Goal: Navigation & Orientation: Find specific page/section

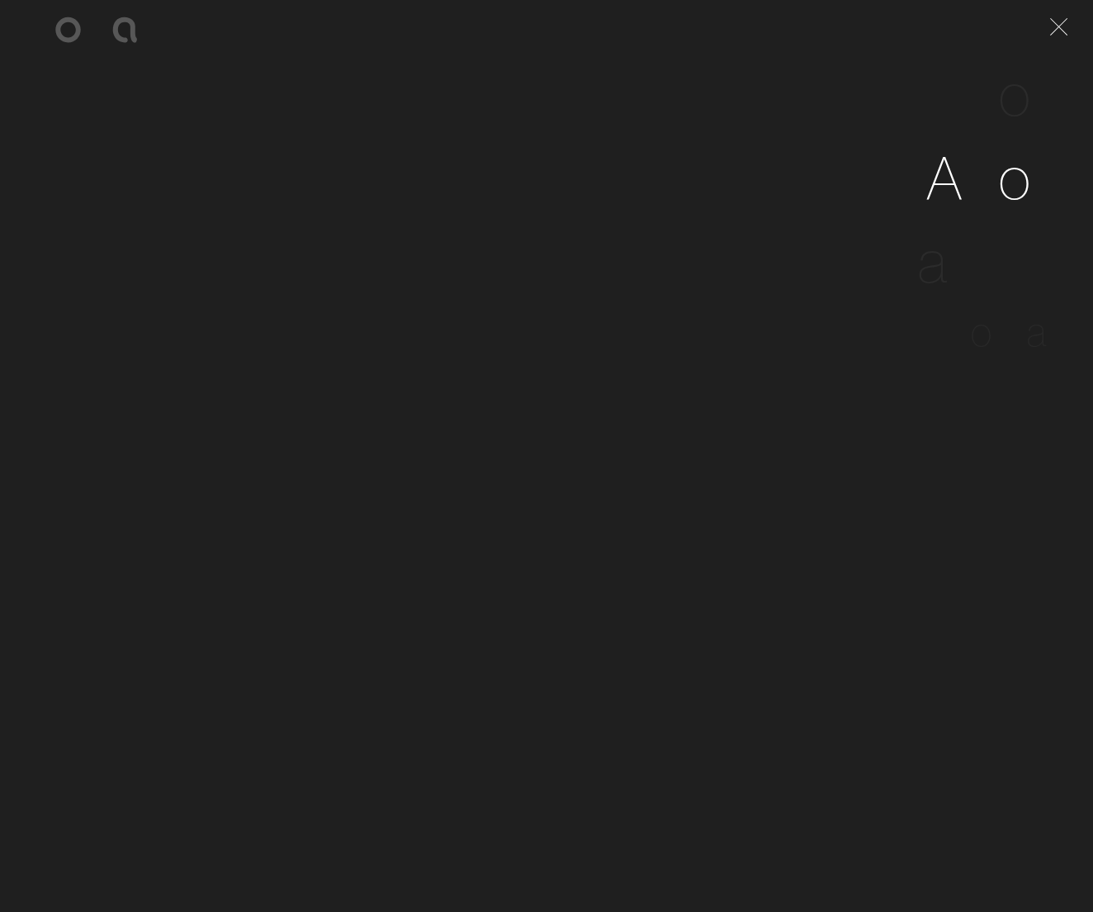
click at [973, 190] on span "b" at bounding box center [982, 177] width 35 height 75
